Goal: Information Seeking & Learning: Learn about a topic

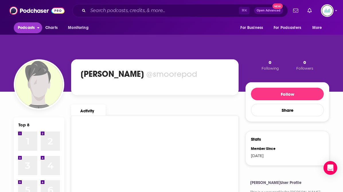
click at [27, 29] on span "Podcasts" at bounding box center [26, 28] width 17 height 8
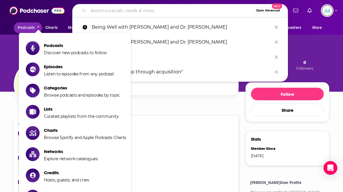
click at [108, 8] on input "Search podcasts, credits, & more..." at bounding box center [170, 10] width 165 height 9
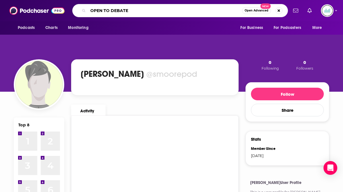
type input "OPEN TO DEBATE"
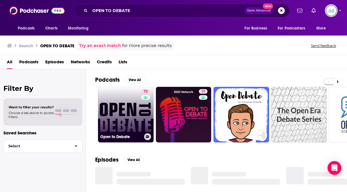
click at [132, 126] on link "72 Open to Debate" at bounding box center [126, 115] width 56 height 56
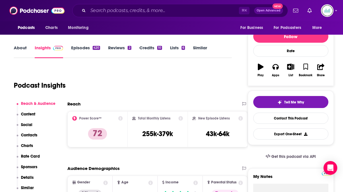
scroll to position [69, 0]
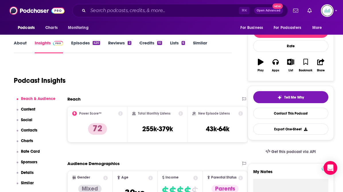
click at [26, 128] on button "Social" at bounding box center [25, 123] width 16 height 11
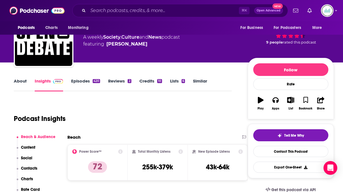
scroll to position [36, 0]
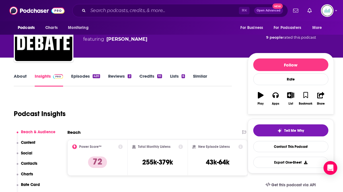
click at [143, 79] on link "Credits 10" at bounding box center [150, 79] width 23 height 13
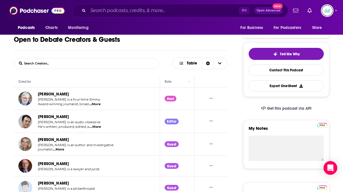
scroll to position [69, 0]
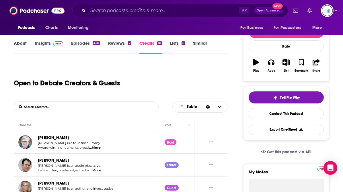
click at [178, 43] on link "Lists 6" at bounding box center [177, 46] width 15 height 13
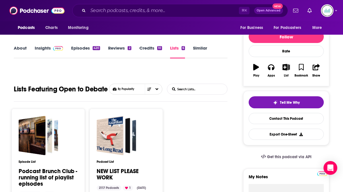
scroll to position [67, 0]
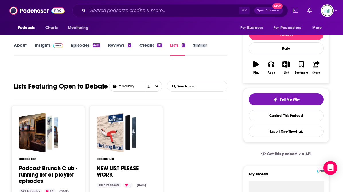
click at [46, 46] on link "Insights" at bounding box center [49, 48] width 28 height 13
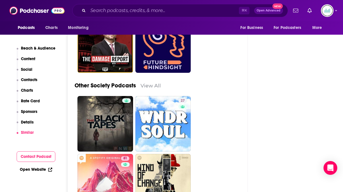
scroll to position [1984, 0]
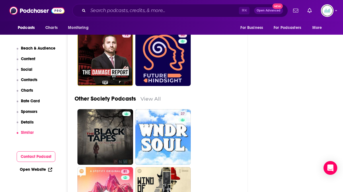
click at [36, 158] on button "Contact Podcast" at bounding box center [36, 156] width 39 height 11
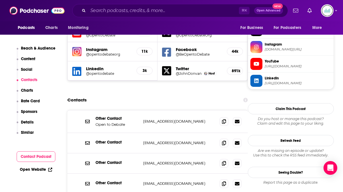
scroll to position [512, 0]
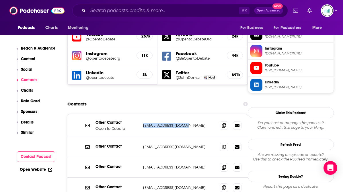
drag, startPoint x: 186, startPoint y: 106, endPoint x: 141, endPoint y: 107, distance: 45.1
click at [141, 114] on div "Other Contact Open to Debate [EMAIL_ADDRESS][DOMAIN_NAME] [EMAIL_ADDRESS][DOMAI…" at bounding box center [157, 125] width 180 height 23
copy p "[EMAIL_ADDRESS][DOMAIN_NAME]"
click at [32, 59] on p "Content" at bounding box center [28, 58] width 14 height 5
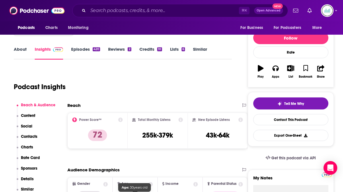
scroll to position [25, 0]
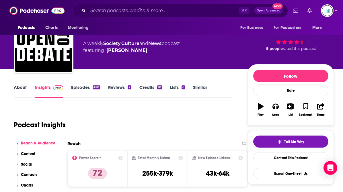
click at [17, 88] on link "About" at bounding box center [20, 91] width 13 height 13
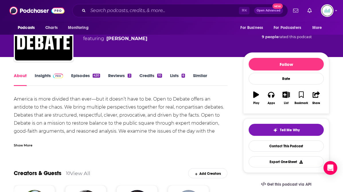
scroll to position [38, 0]
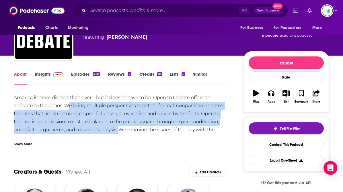
drag, startPoint x: 67, startPoint y: 106, endPoint x: 120, endPoint y: 132, distance: 58.7
click at [120, 132] on div "America is more divided than ever—but it doesn’t have to be. Open to Debate off…" at bounding box center [121, 130] width 214 height 72
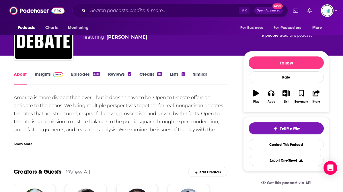
click at [26, 146] on div "Show More" at bounding box center [23, 143] width 19 height 5
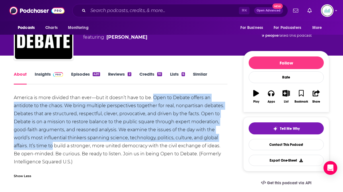
drag, startPoint x: 153, startPoint y: 97, endPoint x: 52, endPoint y: 147, distance: 113.6
click at [52, 147] on div "America is more divided than ever—but it doesn’t have to be. Open to Debate off…" at bounding box center [121, 130] width 214 height 72
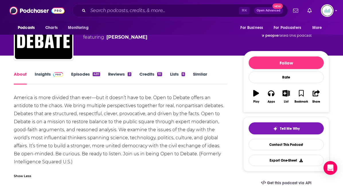
drag, startPoint x: 46, startPoint y: 146, endPoint x: 36, endPoint y: 147, distance: 9.6
click at [36, 146] on div "America is more divided than ever—but it doesn’t have to be. Open to Debate off…" at bounding box center [121, 130] width 214 height 72
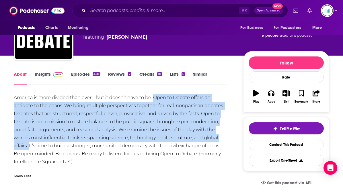
drag, startPoint x: 153, startPoint y: 99, endPoint x: 28, endPoint y: 143, distance: 132.7
click at [29, 143] on div "America is more divided than ever—but it doesn’t have to be. Open to Debate off…" at bounding box center [121, 130] width 214 height 72
copy div "Open to Debate offers an antidote to the chaos. We bring multiple perspectives …"
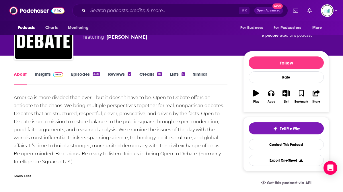
click at [68, 120] on div "America is more divided than ever—but it doesn’t have to be. Open to Debate off…" at bounding box center [121, 130] width 214 height 72
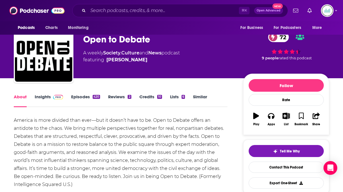
scroll to position [0, 0]
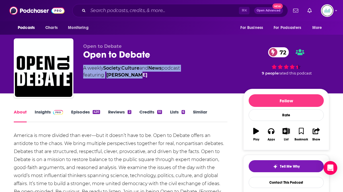
drag, startPoint x: 84, startPoint y: 69, endPoint x: 145, endPoint y: 79, distance: 62.3
click at [146, 79] on div "Open to Debate Open to Debate 72 A weekly Society , Culture and News podcast fe…" at bounding box center [158, 67] width 151 height 46
copy div "A weekly Society , Culture and News podcast featuring [PERSON_NAME]"
click at [117, 112] on link "Reviews 2" at bounding box center [119, 115] width 23 height 13
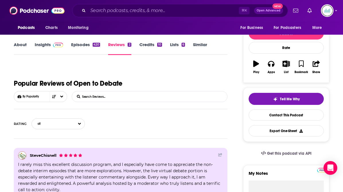
scroll to position [39, 0]
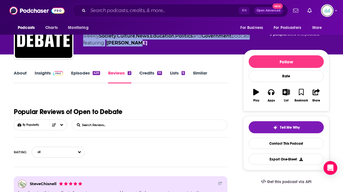
click at [149, 73] on link "Credits 10" at bounding box center [150, 76] width 23 height 13
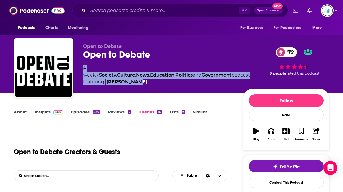
click at [19, 110] on link "About" at bounding box center [20, 115] width 13 height 13
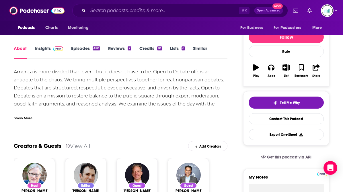
scroll to position [85, 0]
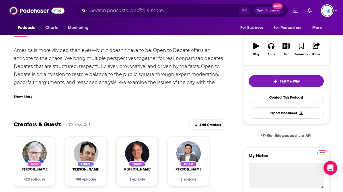
click at [30, 96] on div "Show More" at bounding box center [23, 95] width 19 height 5
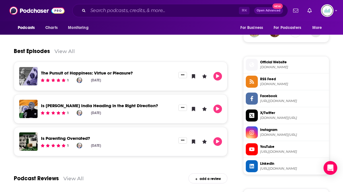
scroll to position [430, 0]
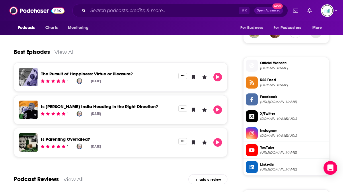
click at [270, 63] on span "Official Website" at bounding box center [293, 63] width 67 height 5
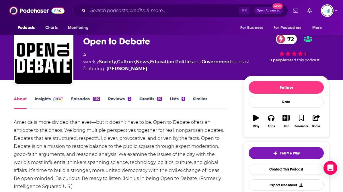
scroll to position [0, 0]
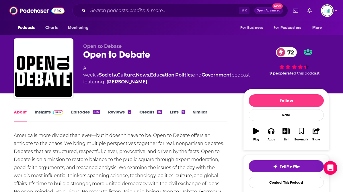
click at [146, 113] on link "Credits 10" at bounding box center [150, 115] width 23 height 13
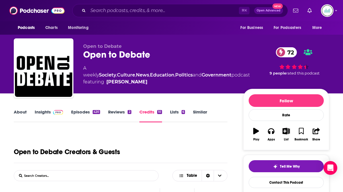
click at [173, 112] on link "Lists 6" at bounding box center [177, 115] width 15 height 13
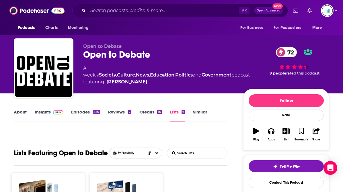
click at [110, 112] on link "Reviews 2" at bounding box center [119, 115] width 23 height 13
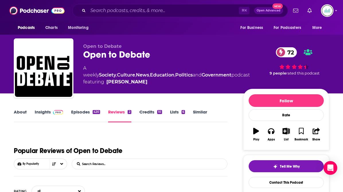
click at [17, 112] on link "About" at bounding box center [20, 115] width 13 height 13
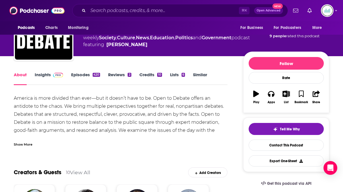
scroll to position [20, 0]
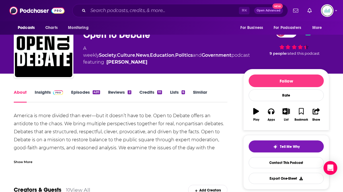
click at [48, 93] on link "Insights" at bounding box center [49, 95] width 28 height 13
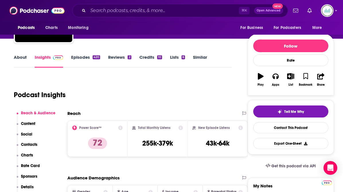
scroll to position [78, 0]
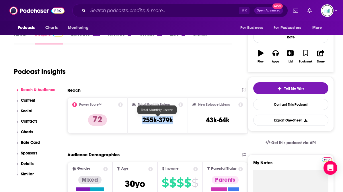
drag, startPoint x: 176, startPoint y: 120, endPoint x: 143, endPoint y: 120, distance: 33.6
click at [143, 120] on div "Total Monthly Listens 255k-379k" at bounding box center [157, 115] width 51 height 26
copy h3 "255k-379k"
